Goal: Task Accomplishment & Management: Manage account settings

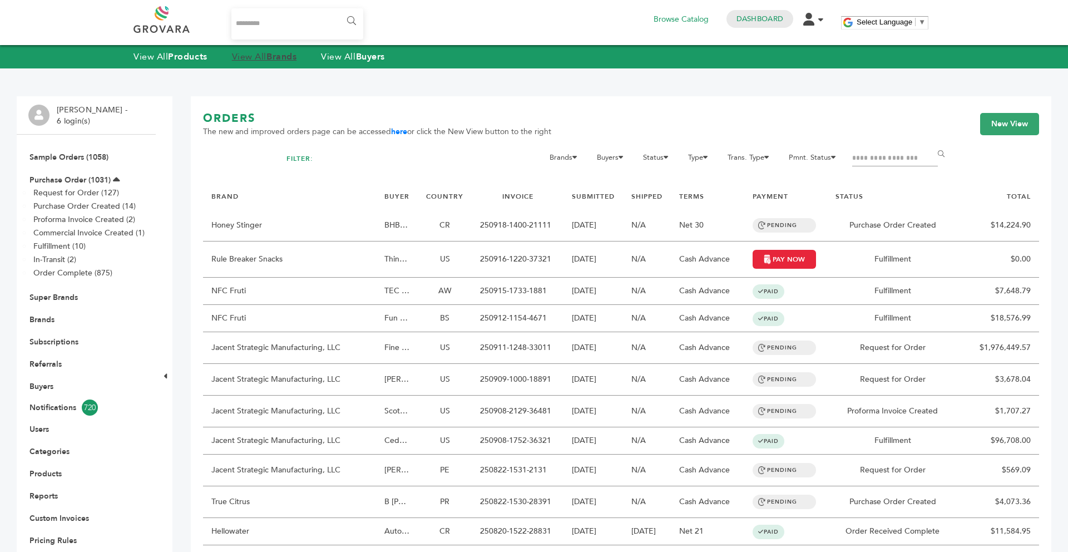
click at [288, 55] on strong "Brands" at bounding box center [282, 57] width 30 height 12
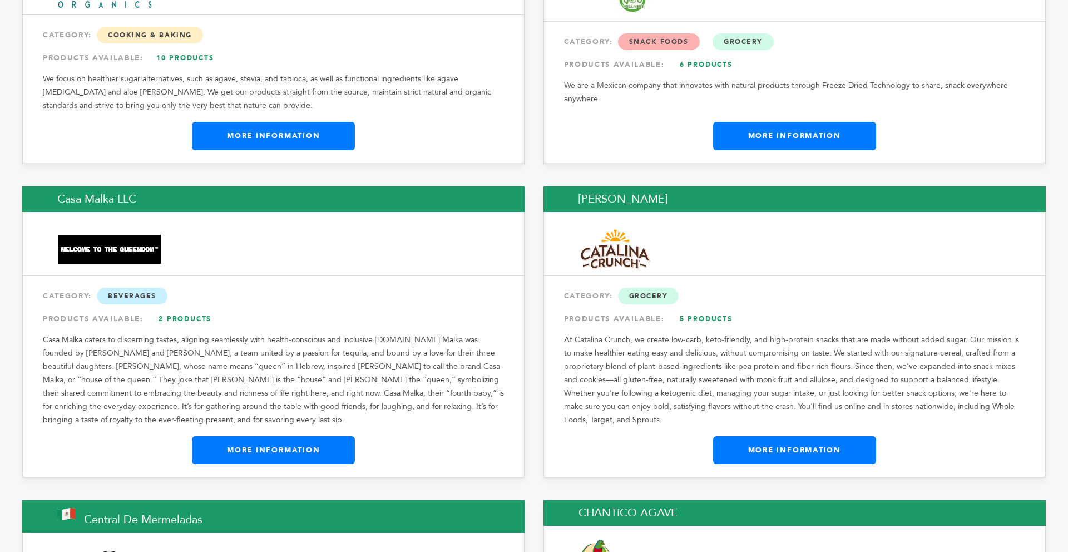
scroll to position [3852, 0]
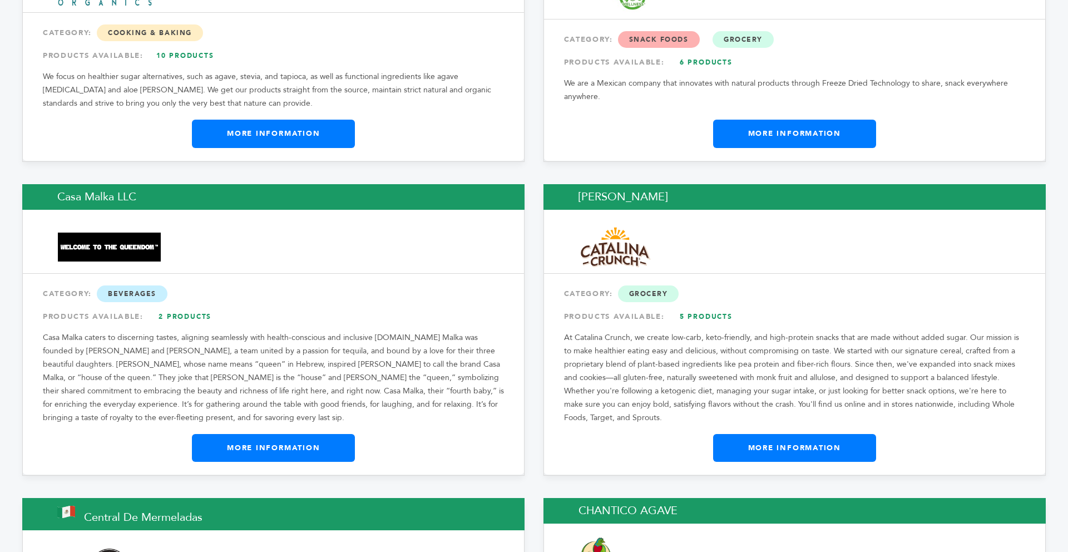
click at [727, 434] on link "More Information" at bounding box center [794, 448] width 163 height 28
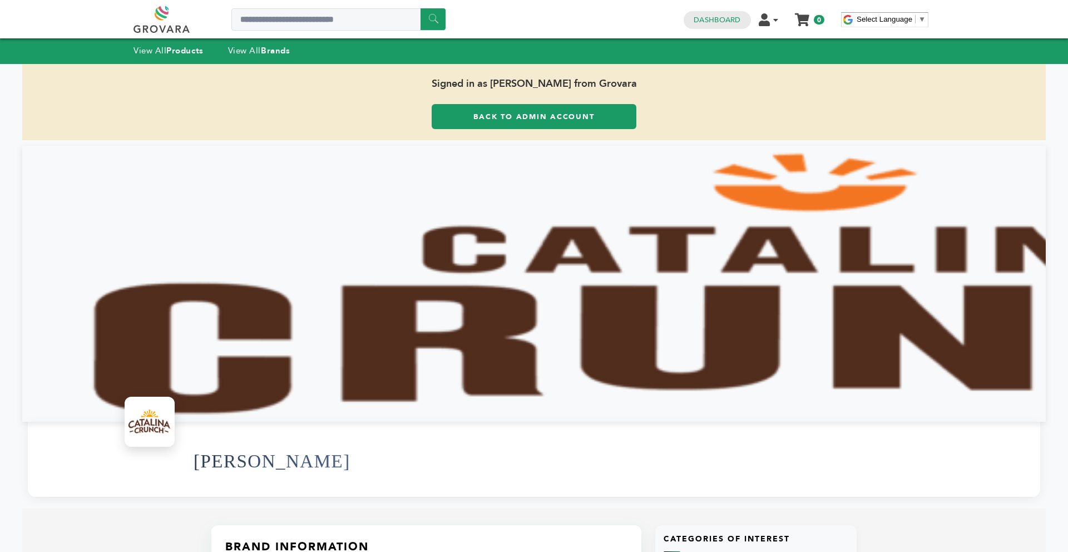
click at [673, 343] on div at bounding box center [534, 284] width 1024 height 276
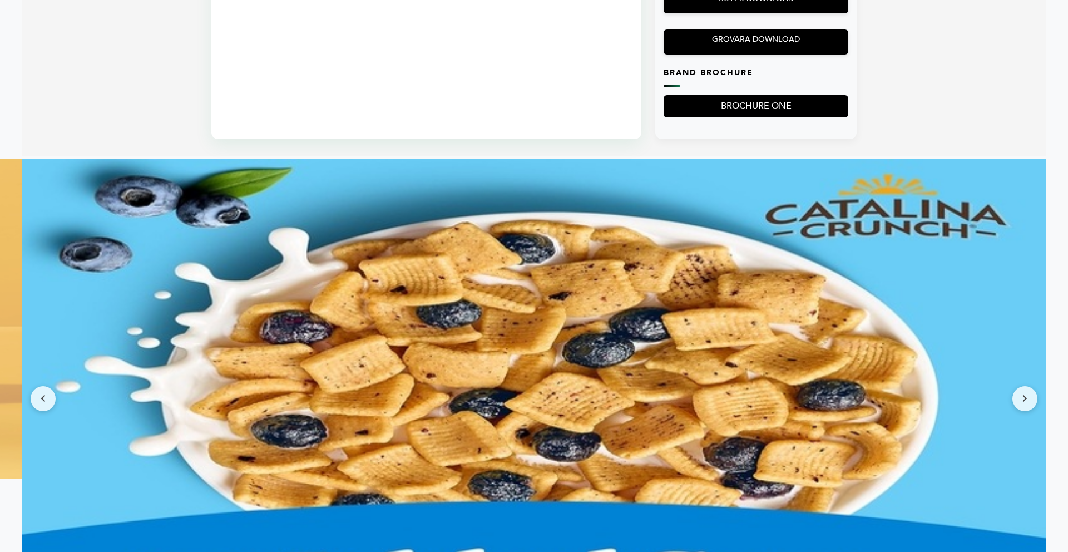
scroll to position [957, 0]
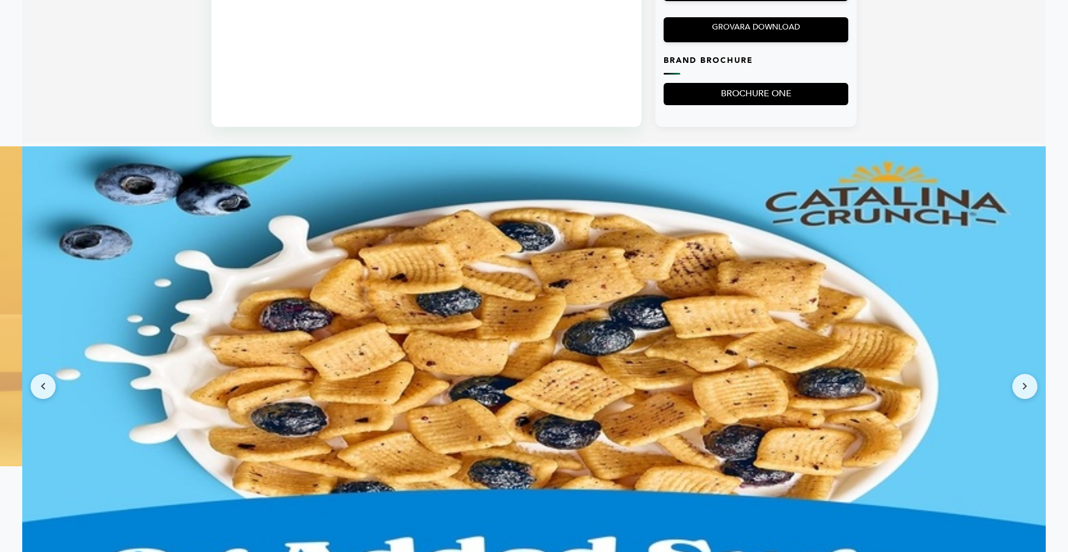
click at [1016, 376] on img at bounding box center [534, 386] width 1024 height 480
click at [1017, 377] on button at bounding box center [1025, 386] width 25 height 25
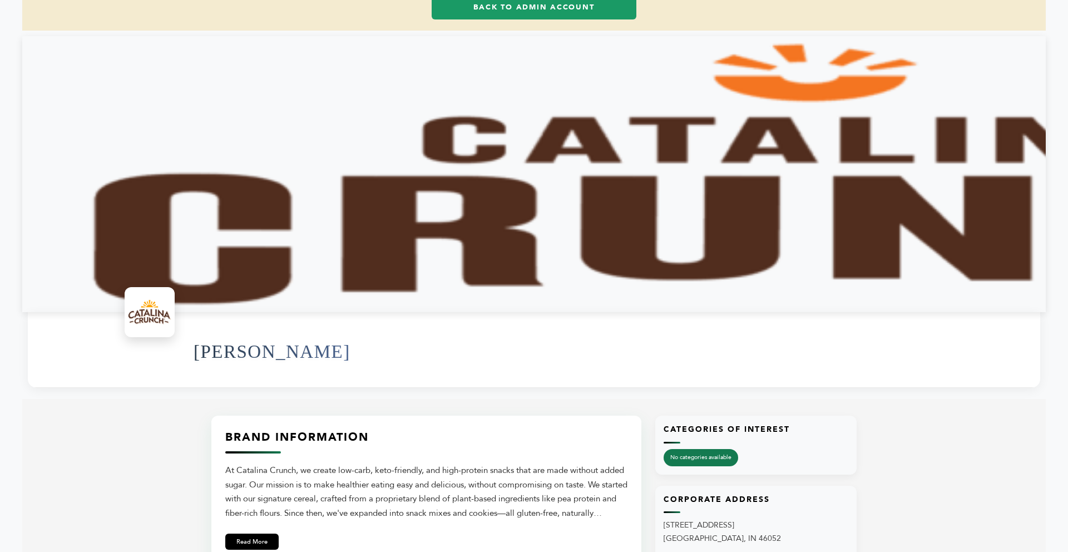
scroll to position [89, 0]
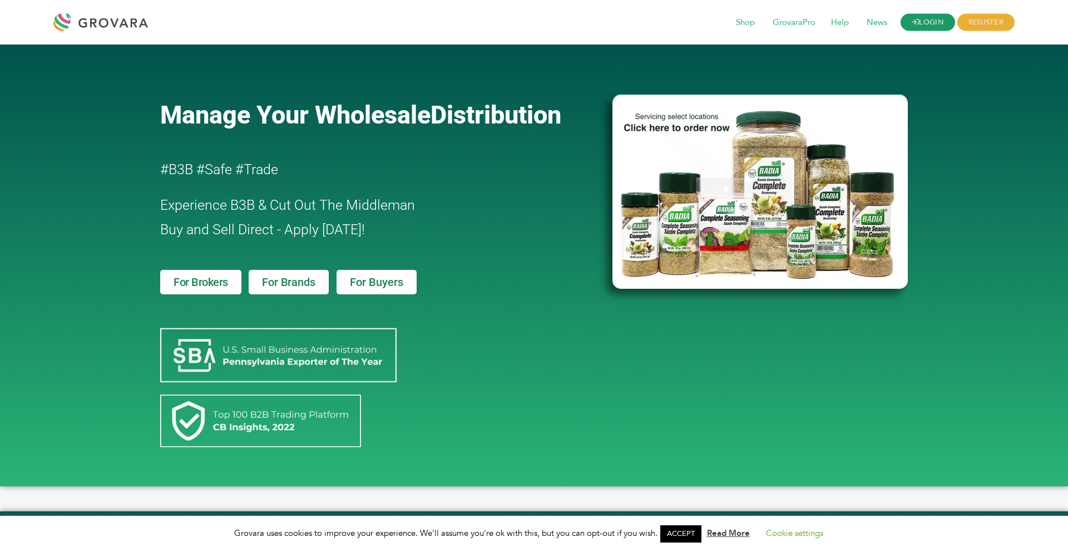
click at [938, 24] on link "LOGIN" at bounding box center [928, 22] width 55 height 17
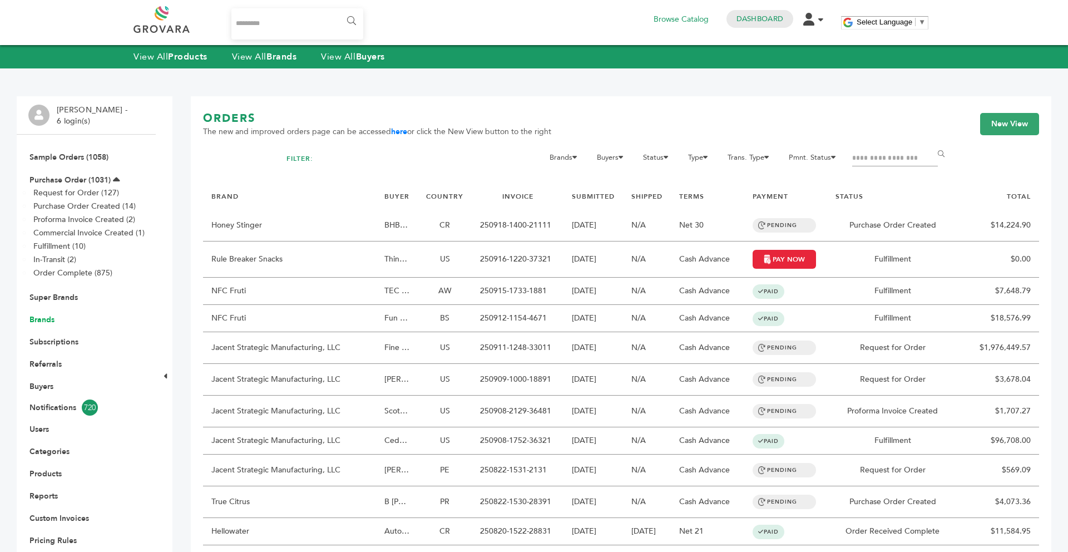
click at [32, 319] on link "Brands" at bounding box center [41, 319] width 25 height 11
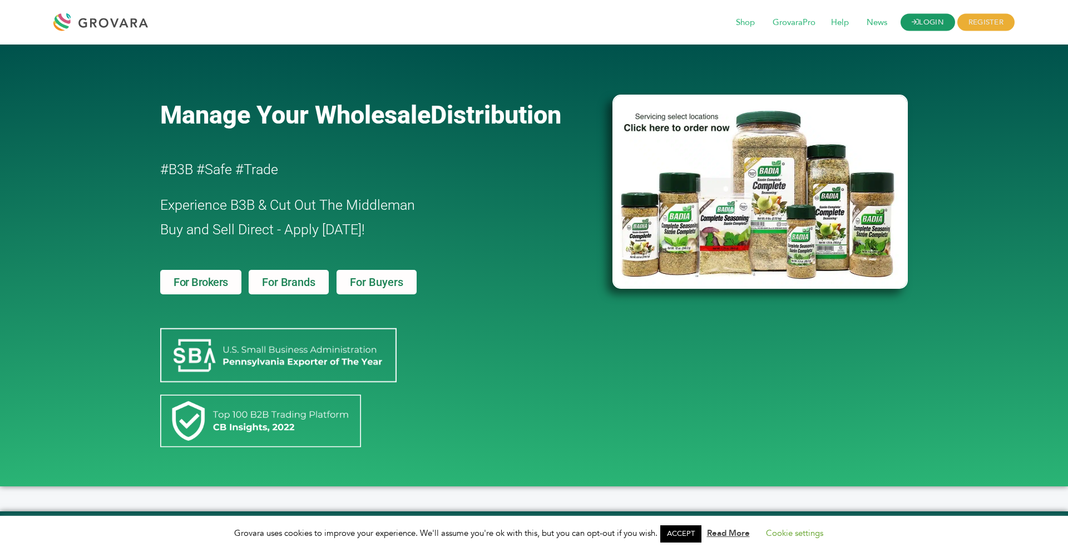
click at [918, 27] on link "LOGIN" at bounding box center [928, 22] width 55 height 17
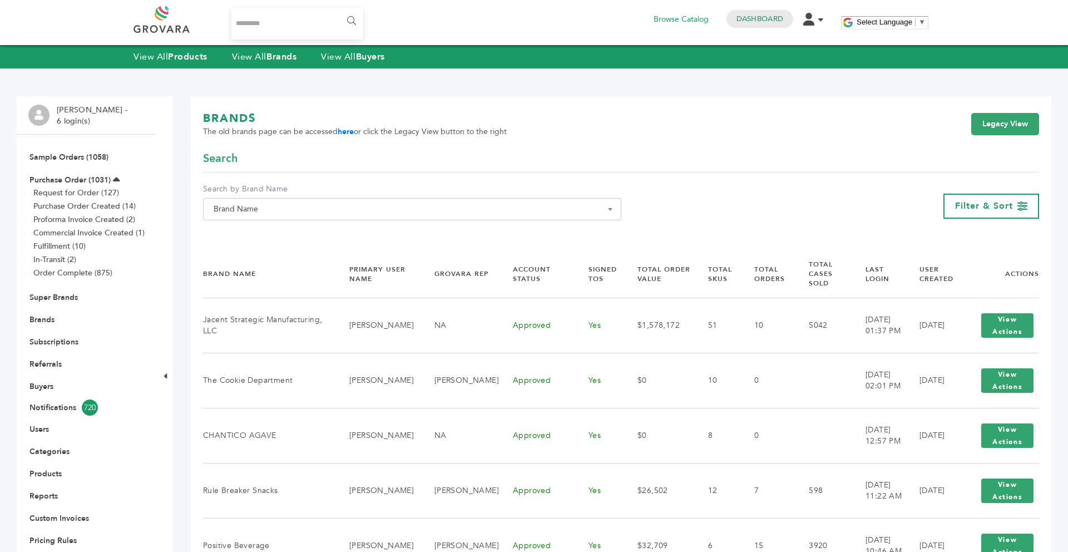
click at [423, 208] on span "Brand Name" at bounding box center [412, 209] width 406 height 16
click at [356, 231] on input "Search" at bounding box center [412, 230] width 413 height 14
type input "*"
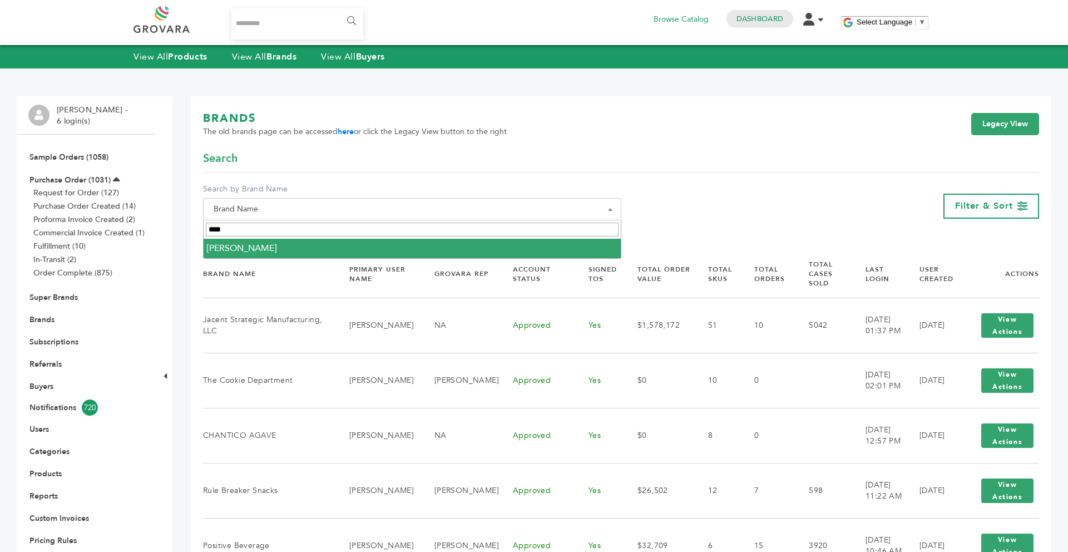
type input "****"
select select "**********"
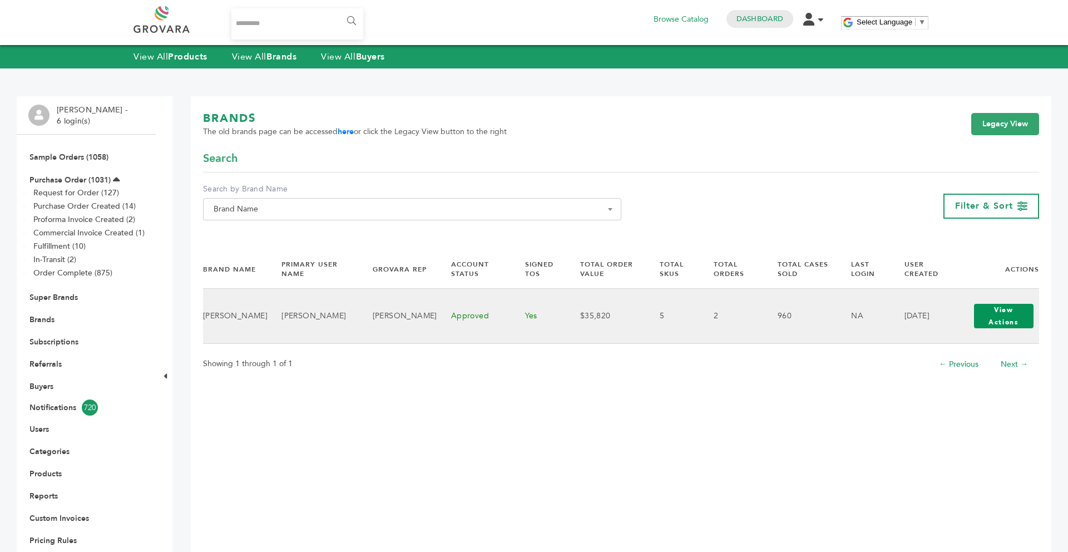
click at [993, 322] on button "View Actions" at bounding box center [1004, 316] width 60 height 24
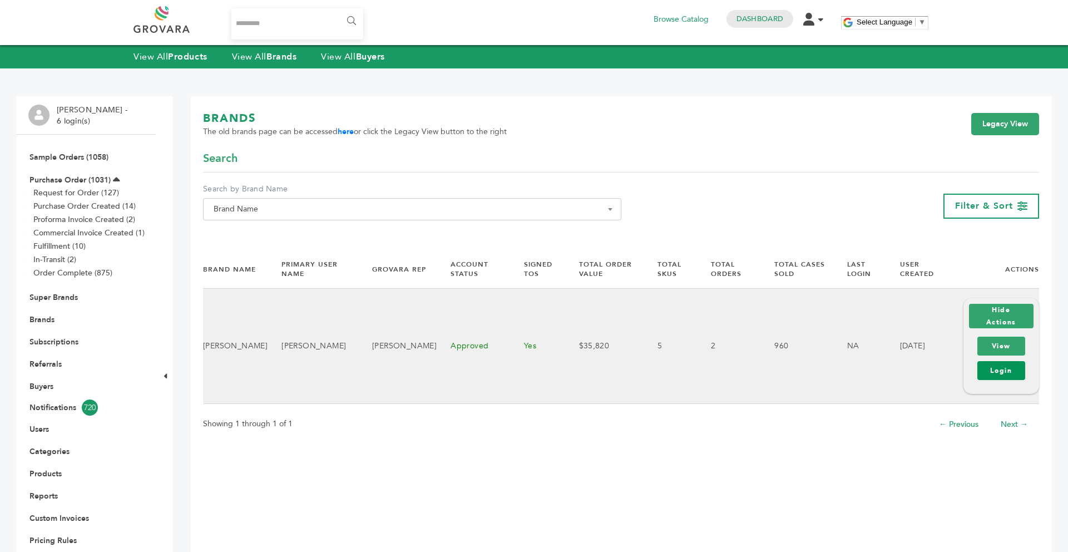
click at [1002, 378] on link "Login" at bounding box center [1002, 370] width 48 height 19
